Goal: Transaction & Acquisition: Purchase product/service

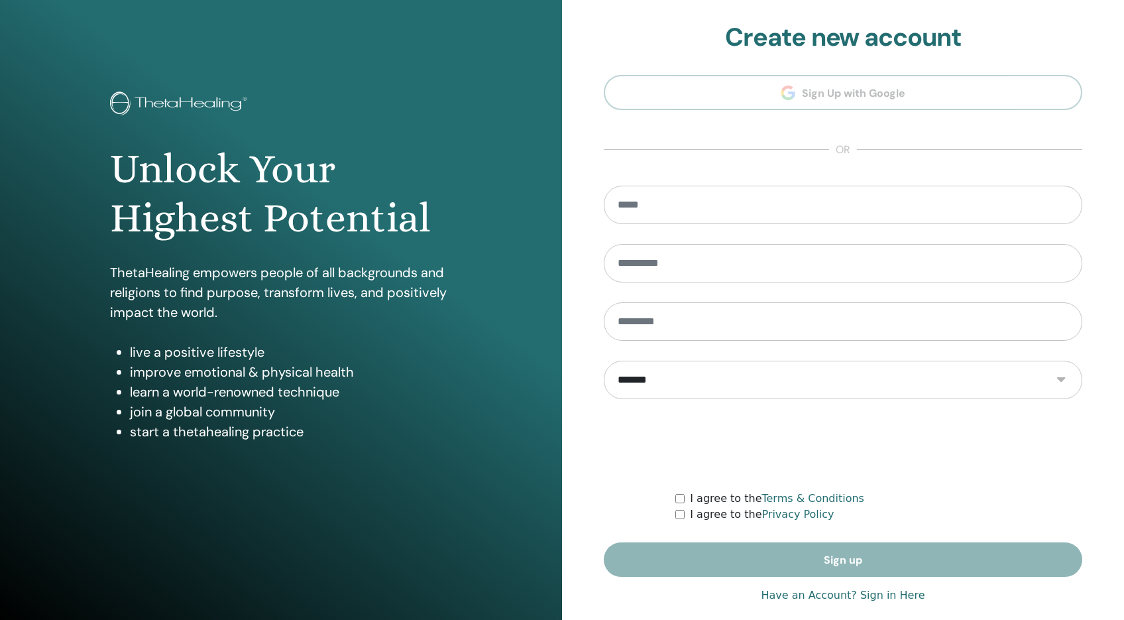
click at [879, 592] on link "Have an Account? Sign in Here" at bounding box center [843, 595] width 164 height 16
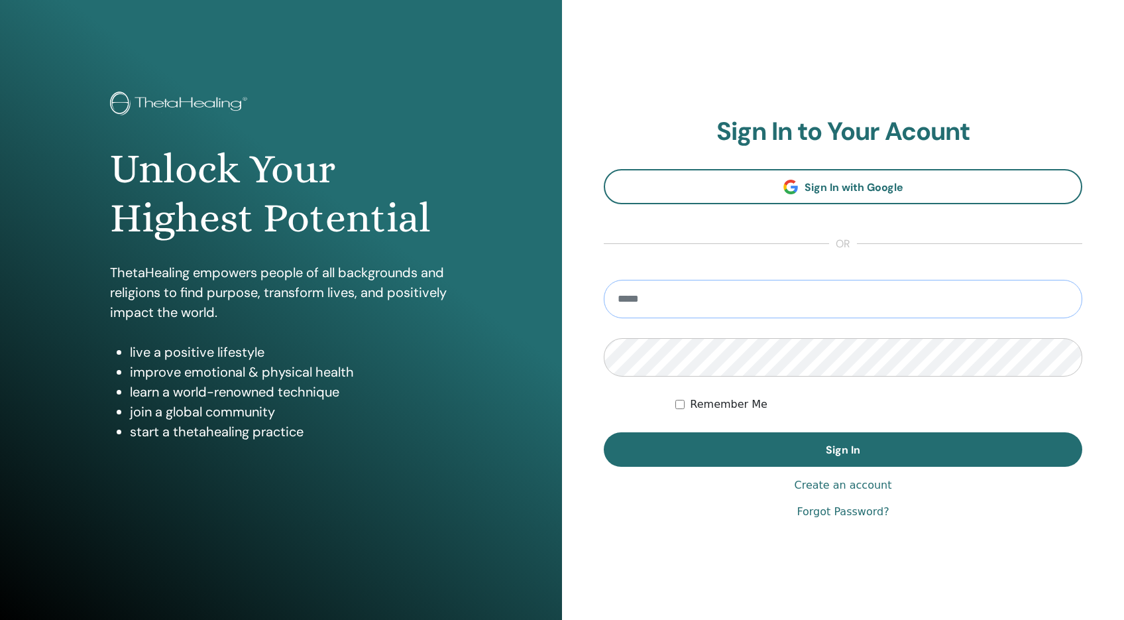
click at [687, 300] on input "email" at bounding box center [843, 299] width 479 height 38
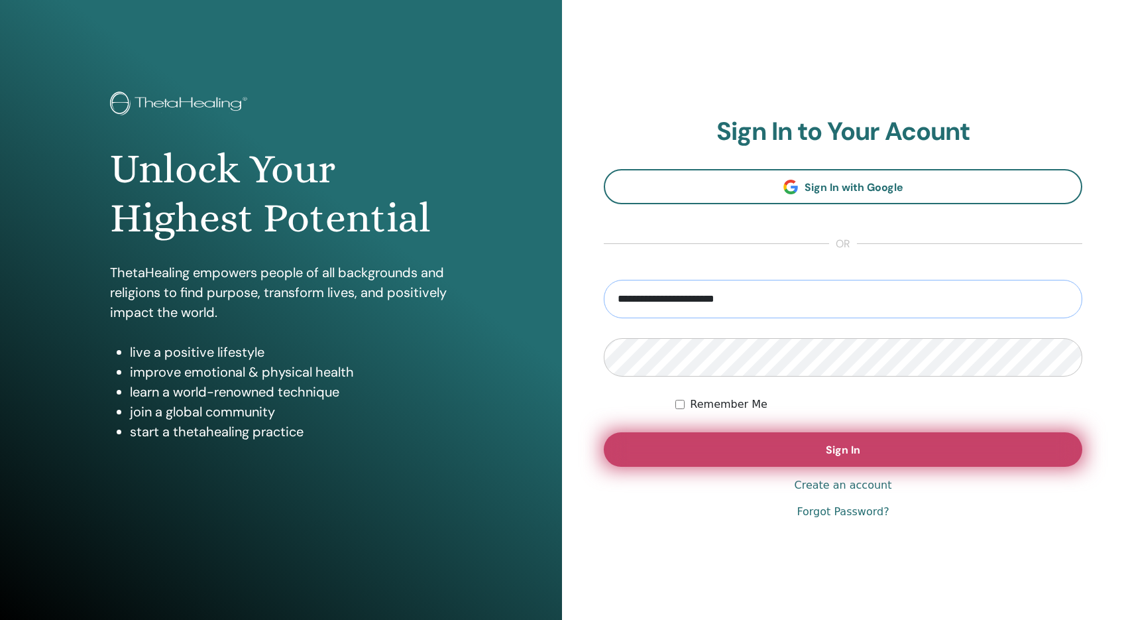
type input "**********"
click at [812, 449] on button "Sign In" at bounding box center [843, 449] width 479 height 34
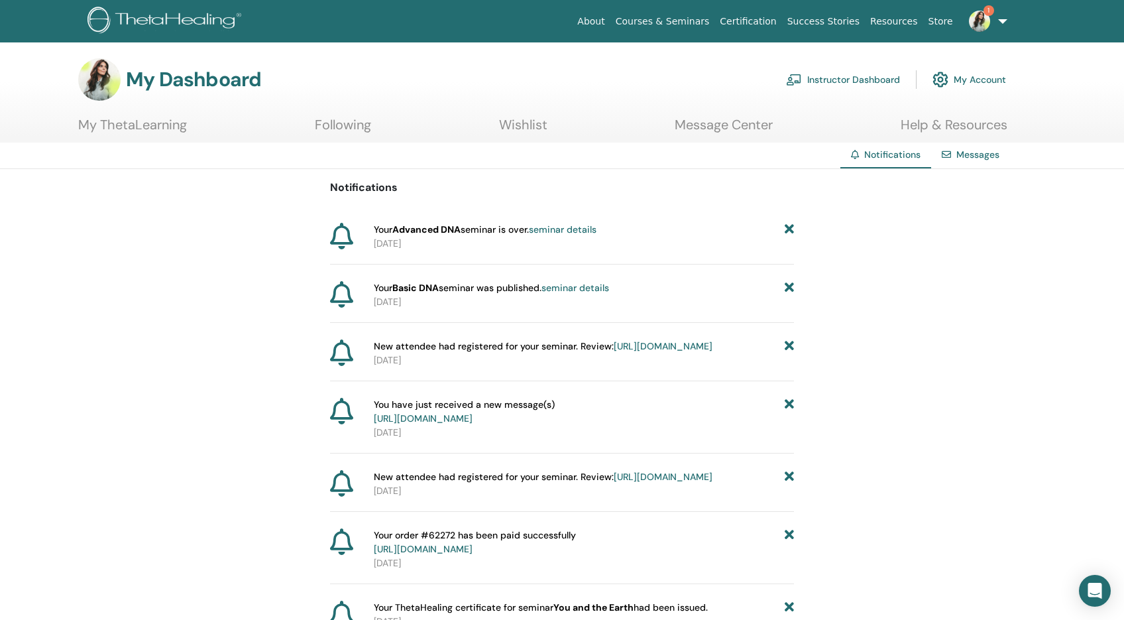
click at [960, 156] on link "Messages" at bounding box center [978, 154] width 43 height 12
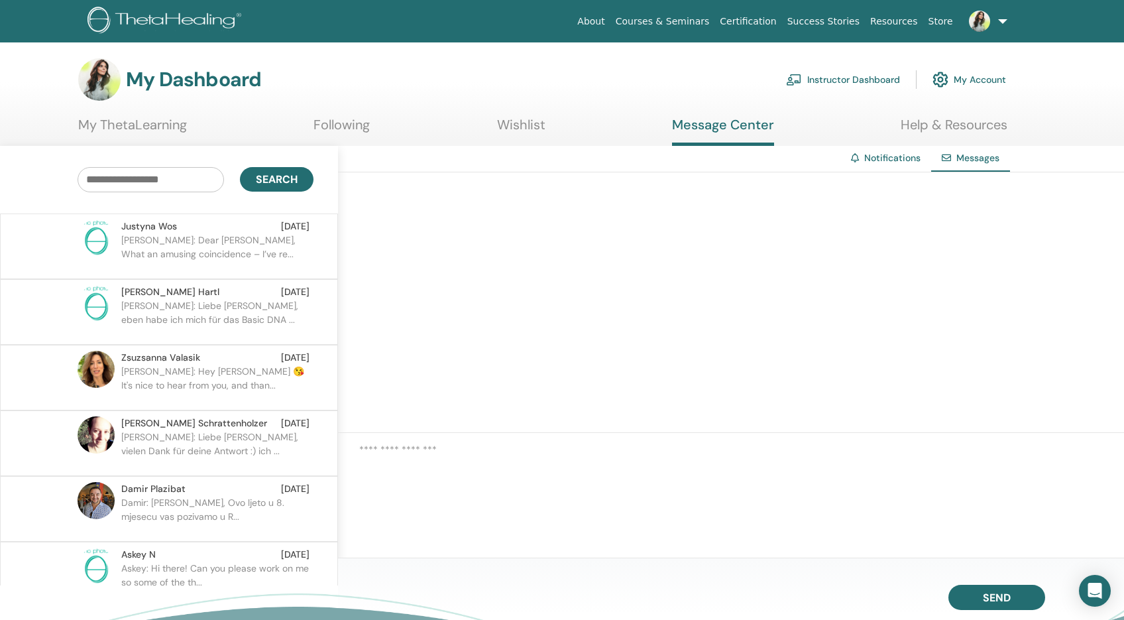
click at [163, 244] on p "[PERSON_NAME]: Dear [PERSON_NAME], What an amusing coincidence – I’ve re..." at bounding box center [217, 253] width 192 height 40
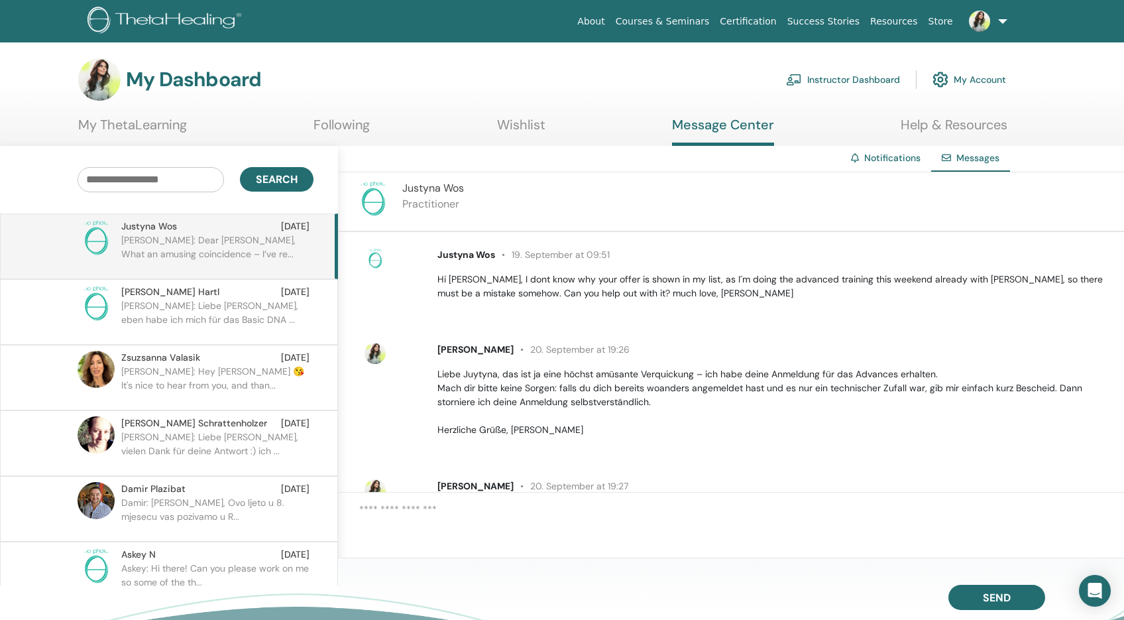
click at [814, 79] on link "Instructor Dashboard" at bounding box center [843, 79] width 114 height 29
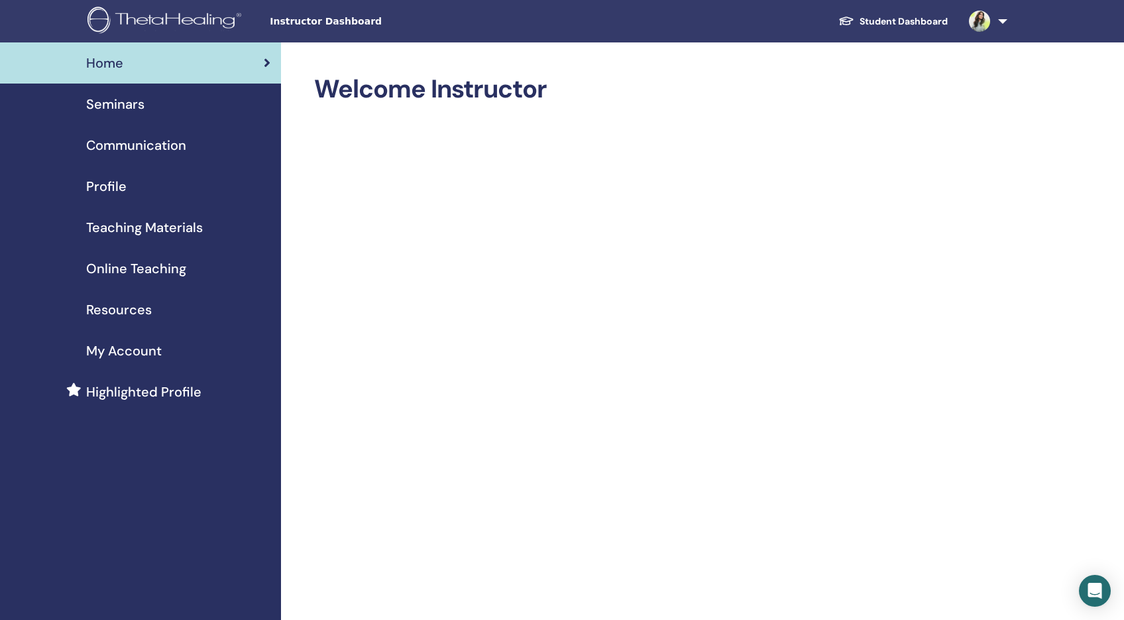
click at [132, 101] on span "Seminars" at bounding box center [115, 104] width 58 height 20
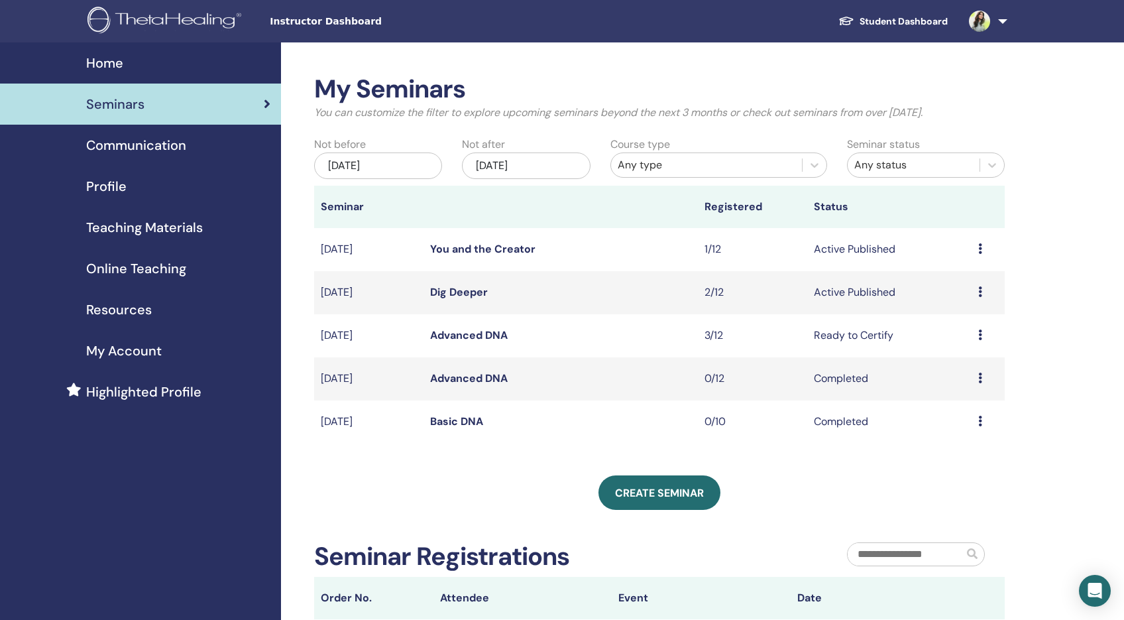
click at [463, 291] on link "Dig Deeper" at bounding box center [459, 292] width 58 height 14
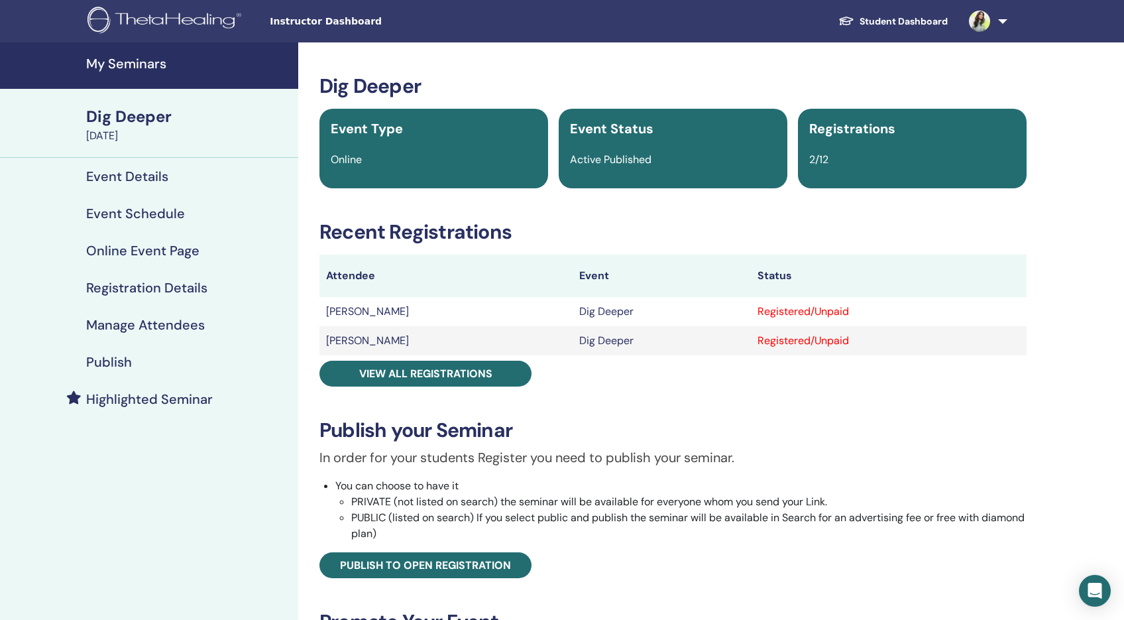
click at [116, 365] on h4 "Publish" at bounding box center [109, 362] width 46 height 16
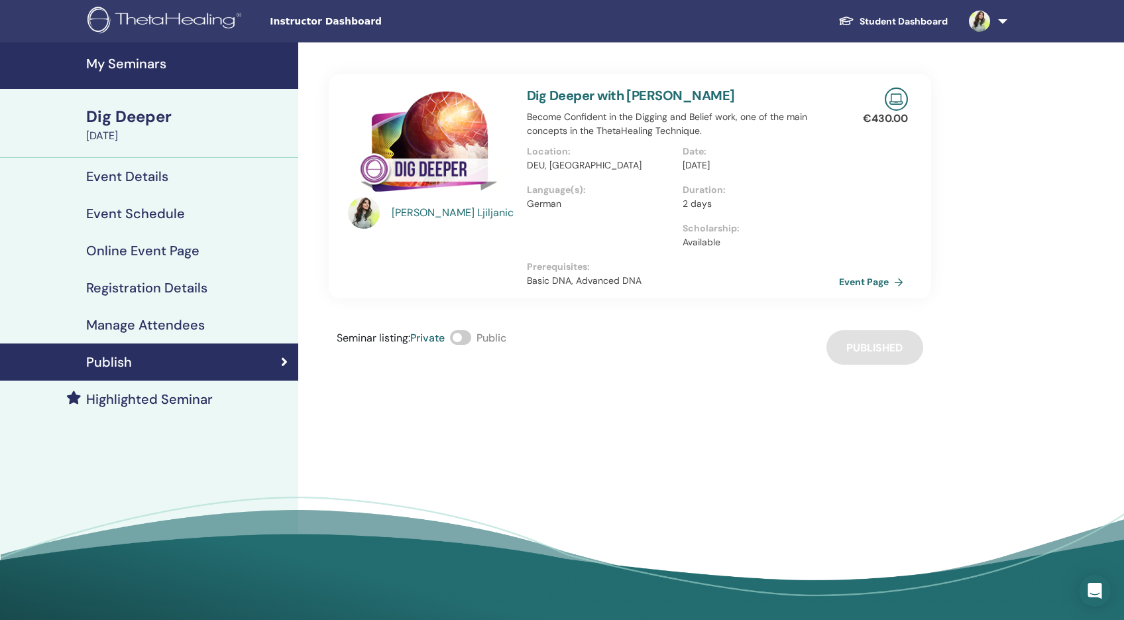
click at [466, 337] on span at bounding box center [460, 337] width 21 height 15
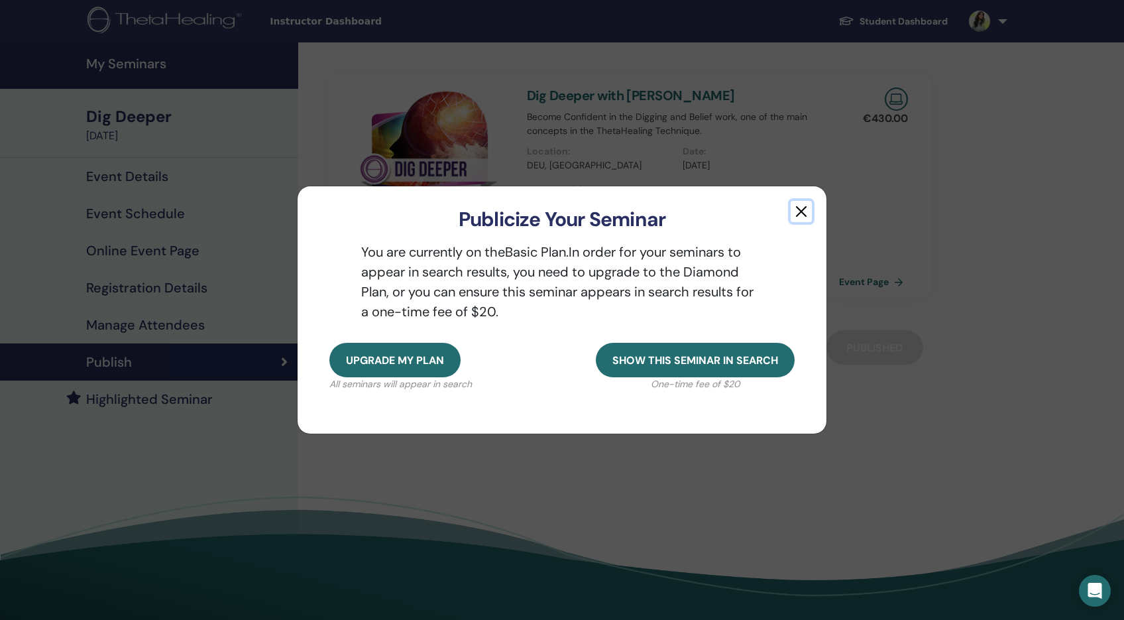
click at [801, 213] on button "button" at bounding box center [801, 211] width 21 height 21
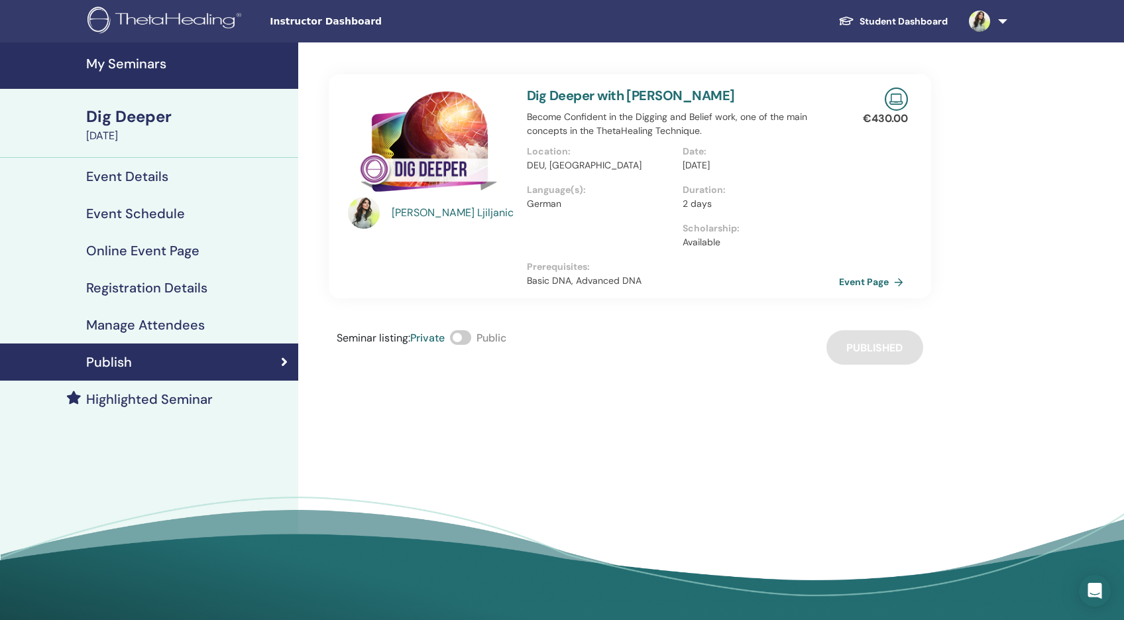
click at [463, 339] on span at bounding box center [460, 337] width 21 height 15
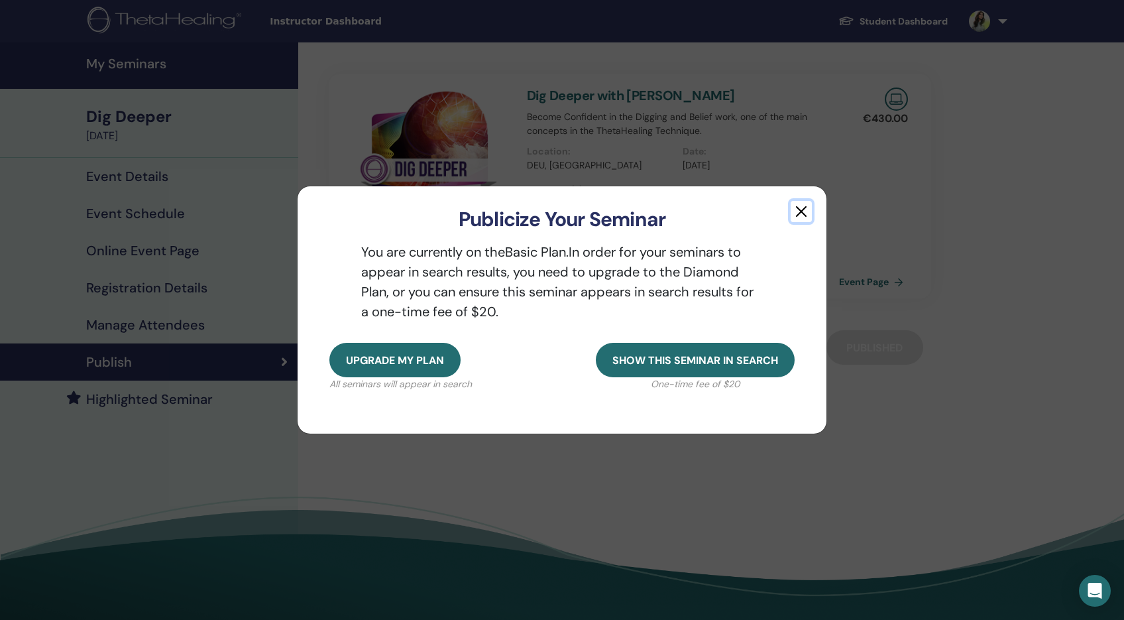
click at [802, 214] on button "button" at bounding box center [801, 211] width 21 height 21
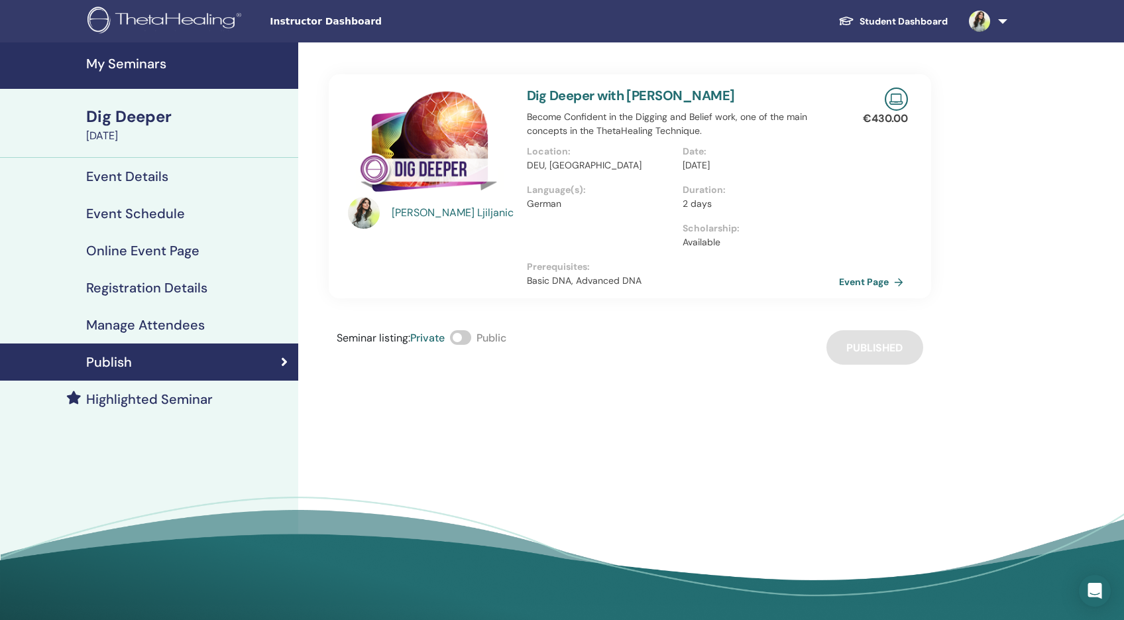
click at [162, 404] on h4 "Highlighted Seminar" at bounding box center [149, 399] width 127 height 16
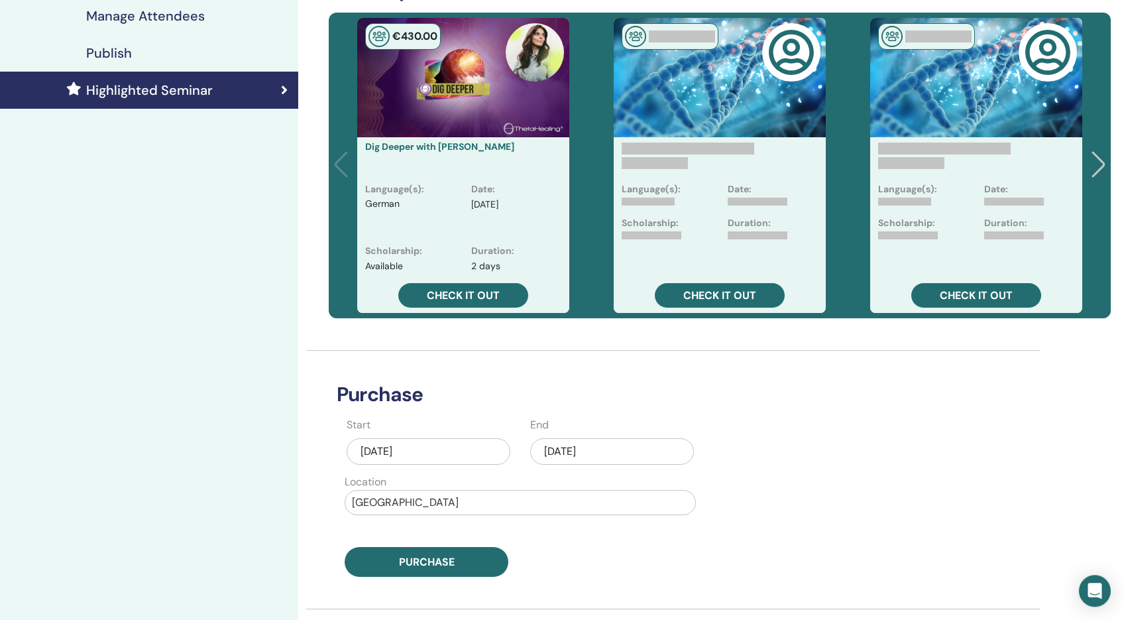
scroll to position [382, 0]
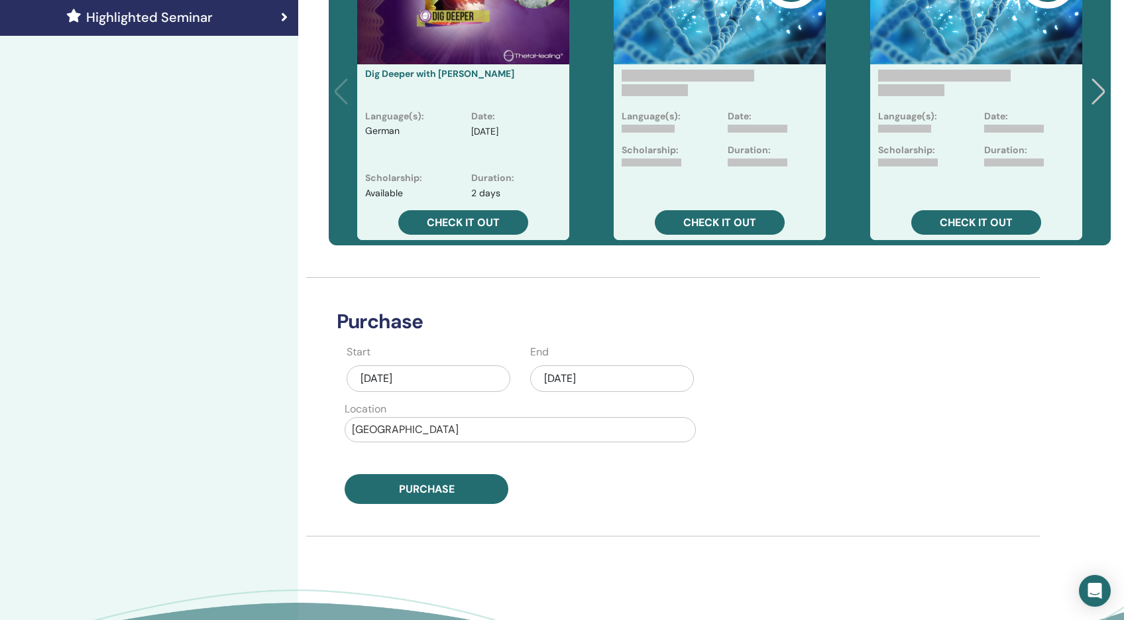
click at [571, 373] on div "Sep/30, 2025" at bounding box center [612, 378] width 164 height 27
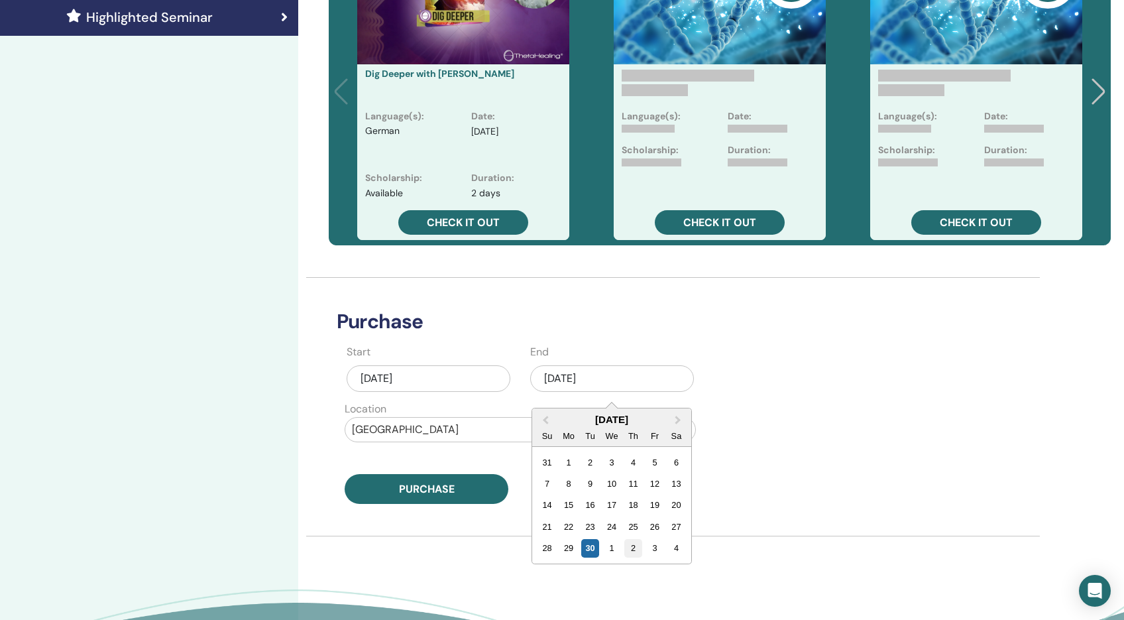
click at [634, 553] on div "2" at bounding box center [633, 548] width 18 height 18
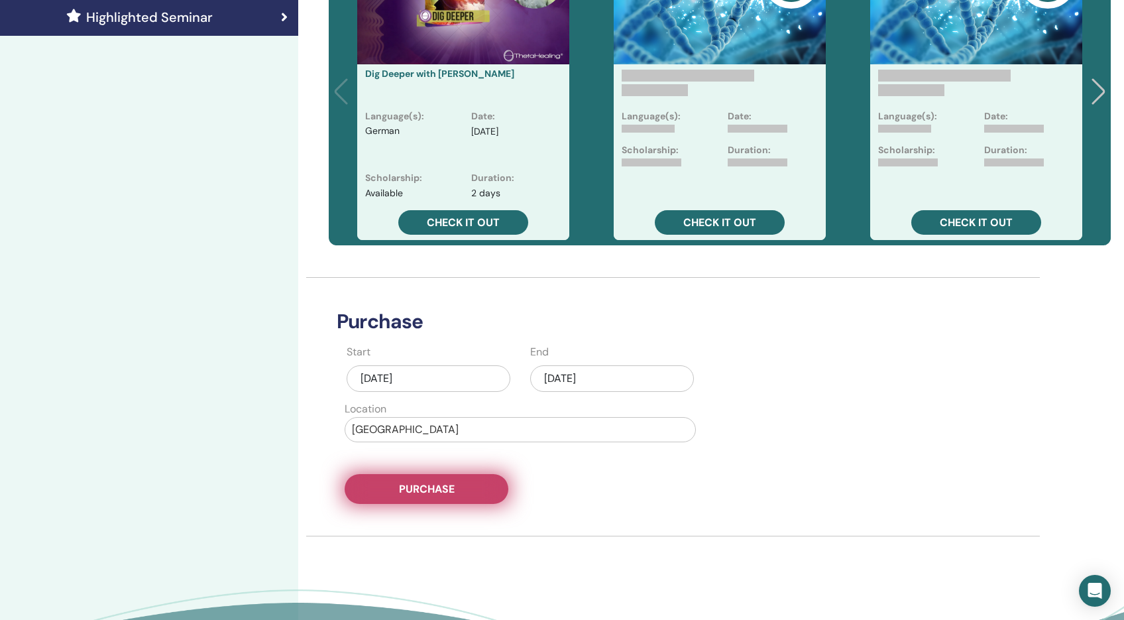
click at [466, 486] on button "Purchase" at bounding box center [427, 489] width 164 height 30
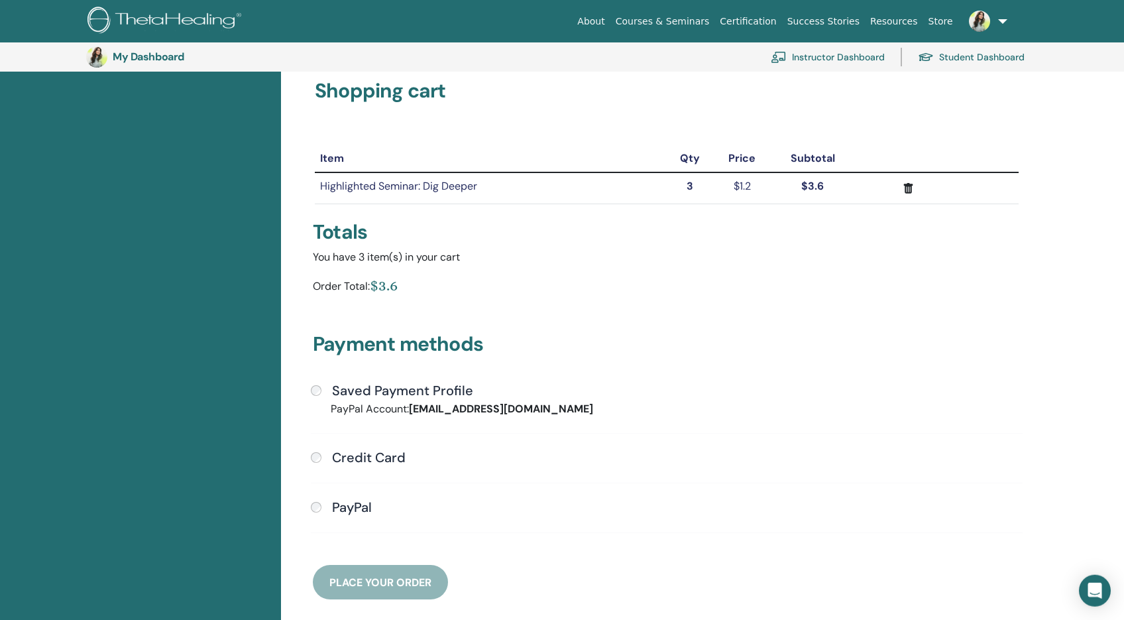
scroll to position [305, 0]
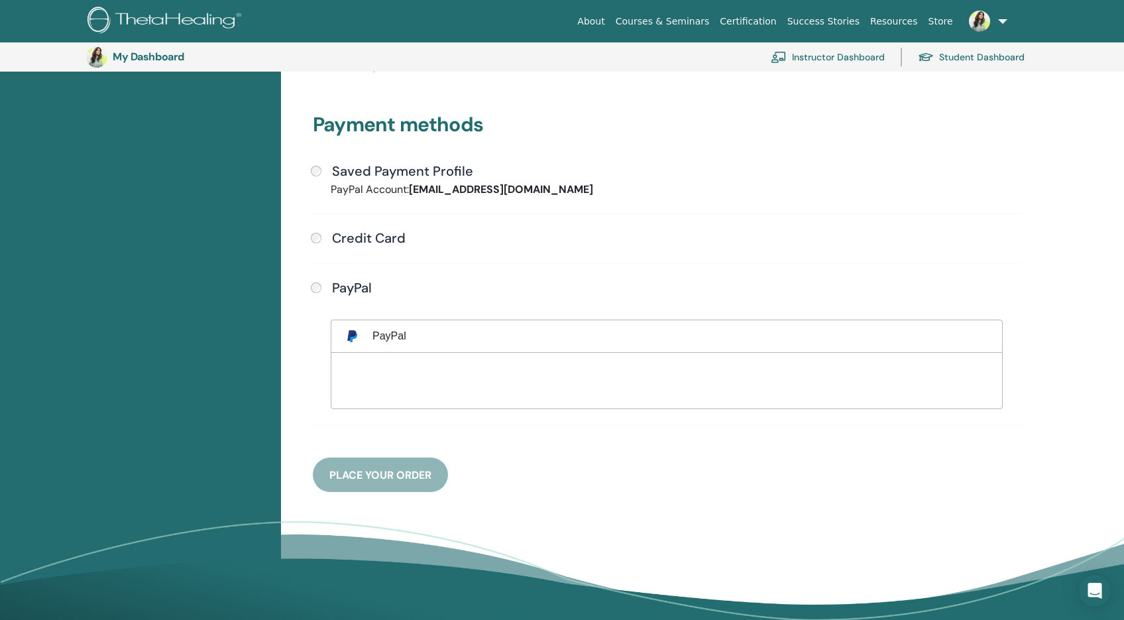
click at [398, 473] on div "Payment methods Saved Payment Profile PayPal Account: angelaljiljanic@yahoo.de …" at bounding box center [667, 286] width 724 height 411
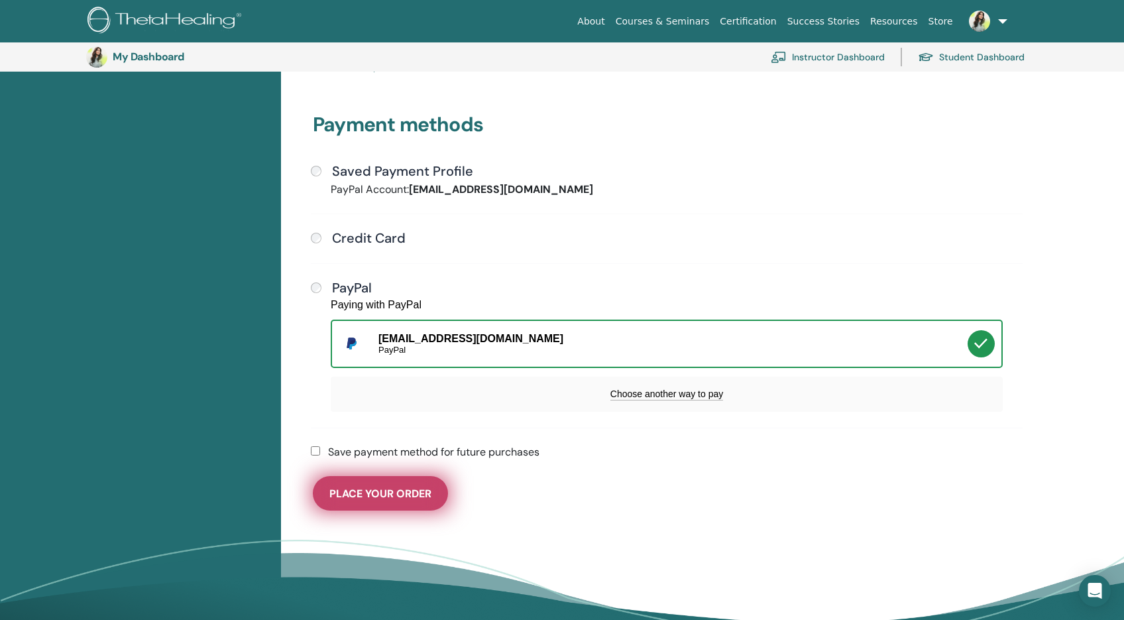
click at [399, 491] on span "Place Your Order" at bounding box center [380, 494] width 102 height 14
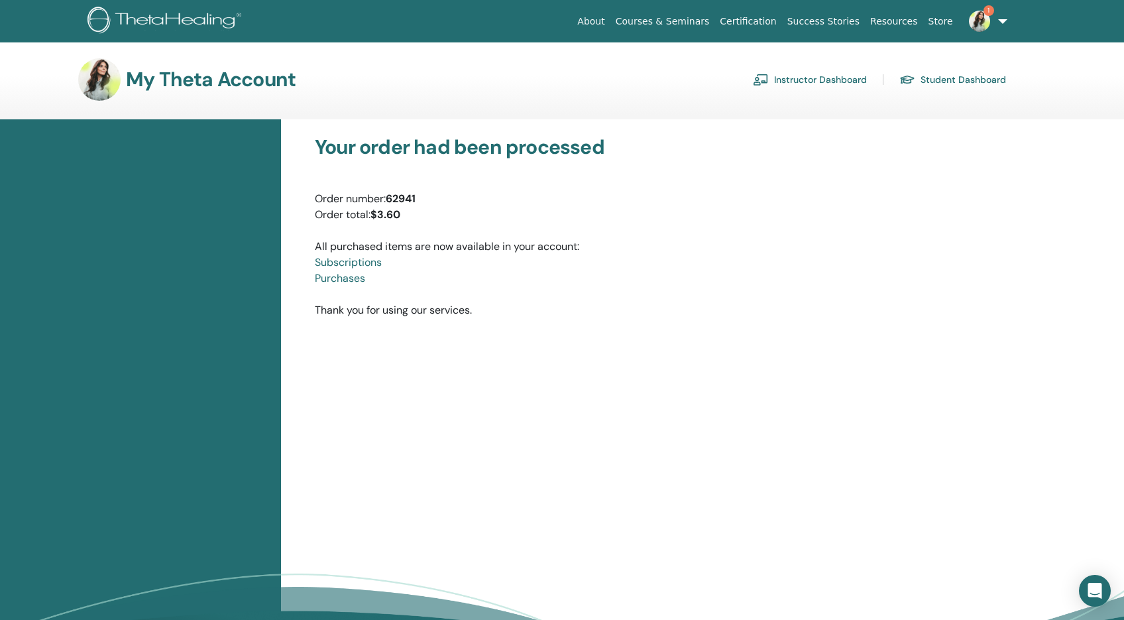
click at [985, 23] on img at bounding box center [979, 21] width 21 height 21
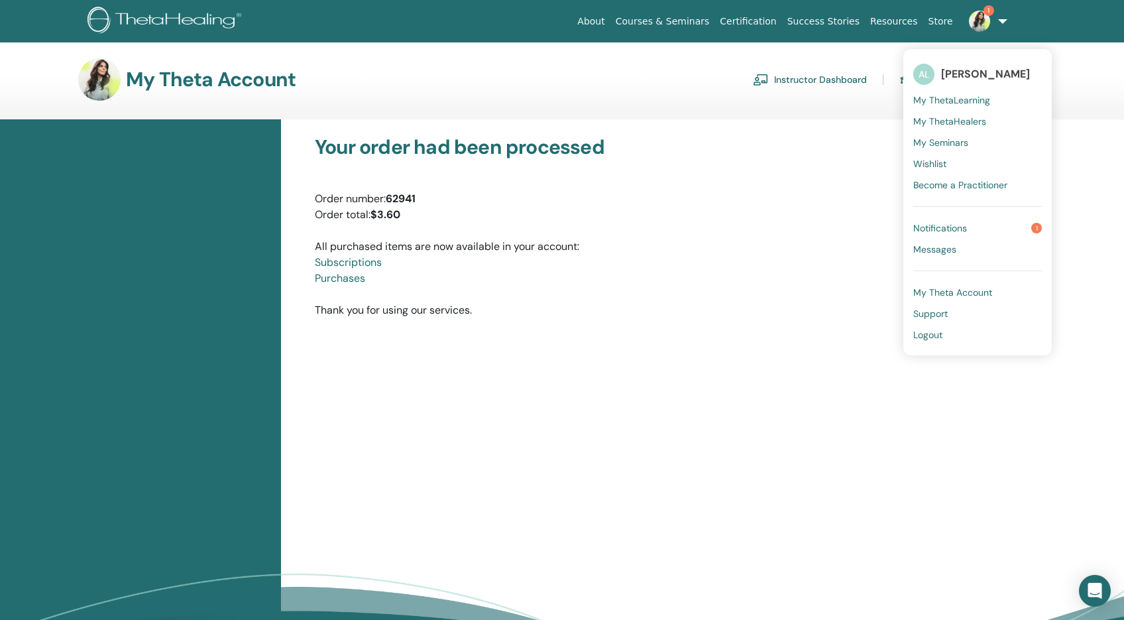
click at [967, 224] on span "Notifications" at bounding box center [941, 228] width 54 height 12
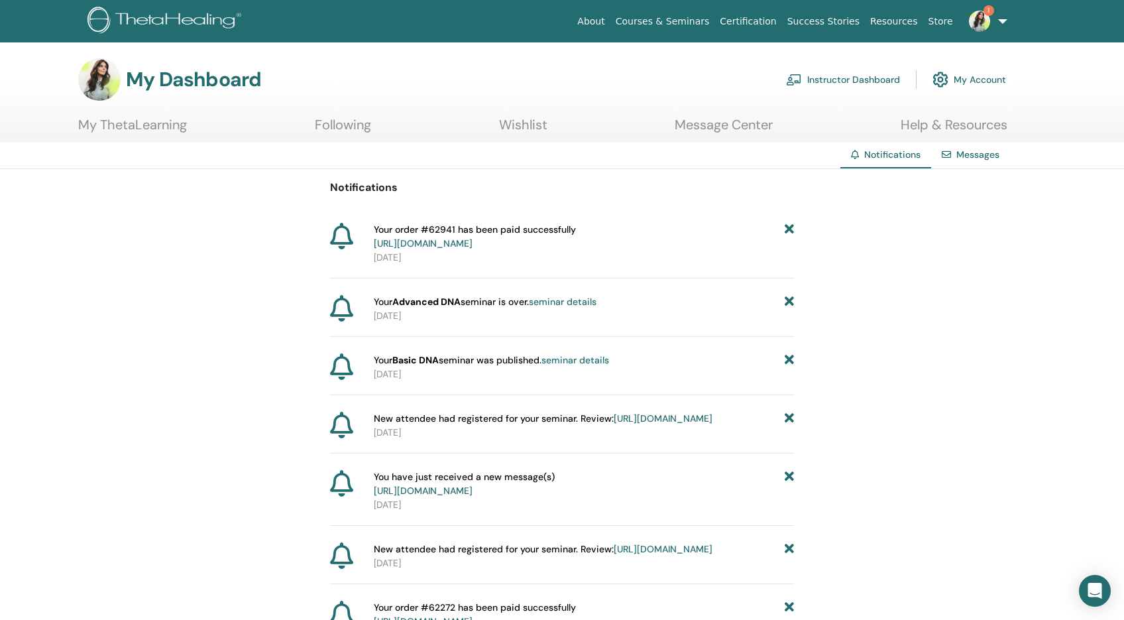
click at [670, 21] on link "Courses & Seminars" at bounding box center [663, 21] width 105 height 25
